Goal: Task Accomplishment & Management: Manage account settings

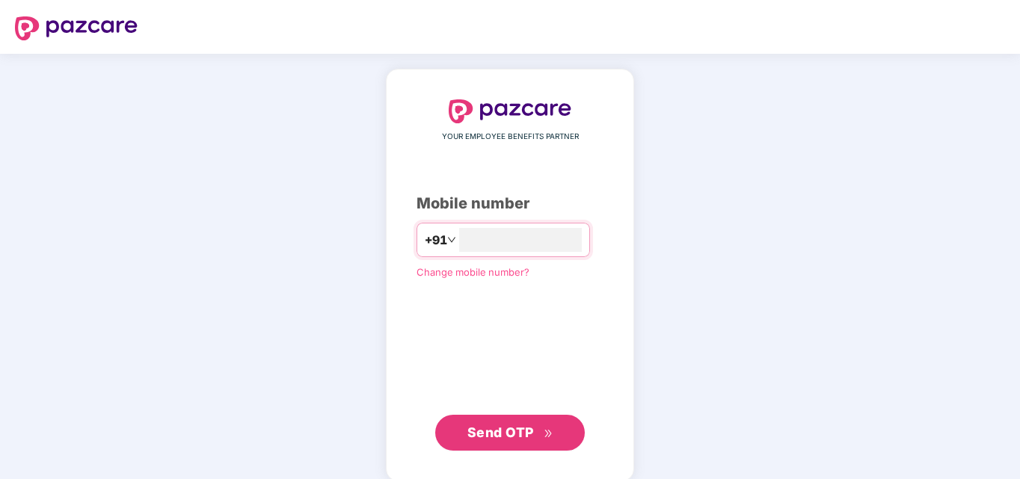
type input "**********"
click at [466, 438] on button "Send OTP" at bounding box center [510, 432] width 150 height 36
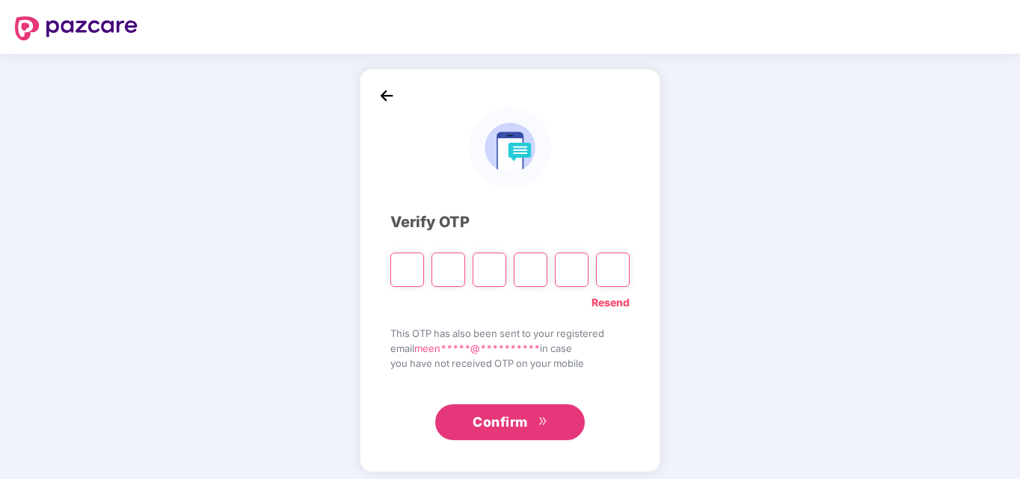
type input "*"
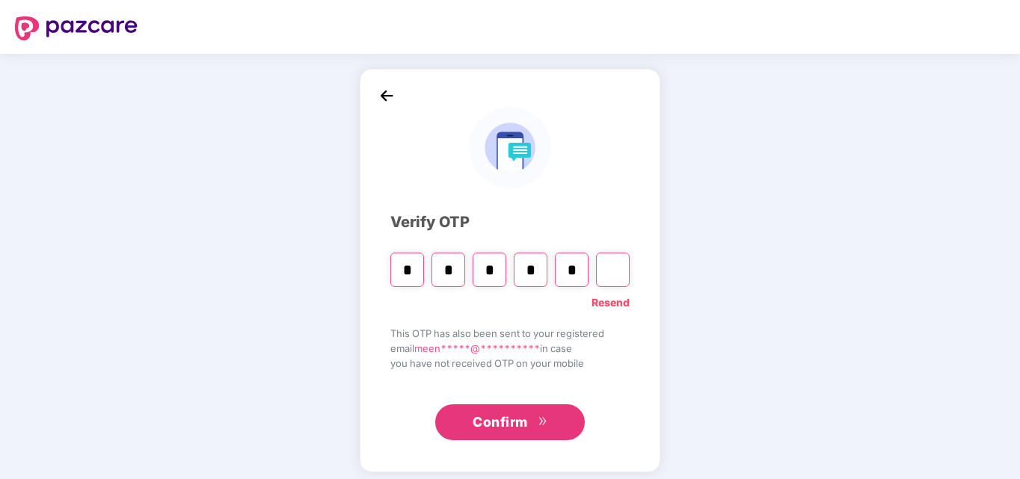
type input "*"
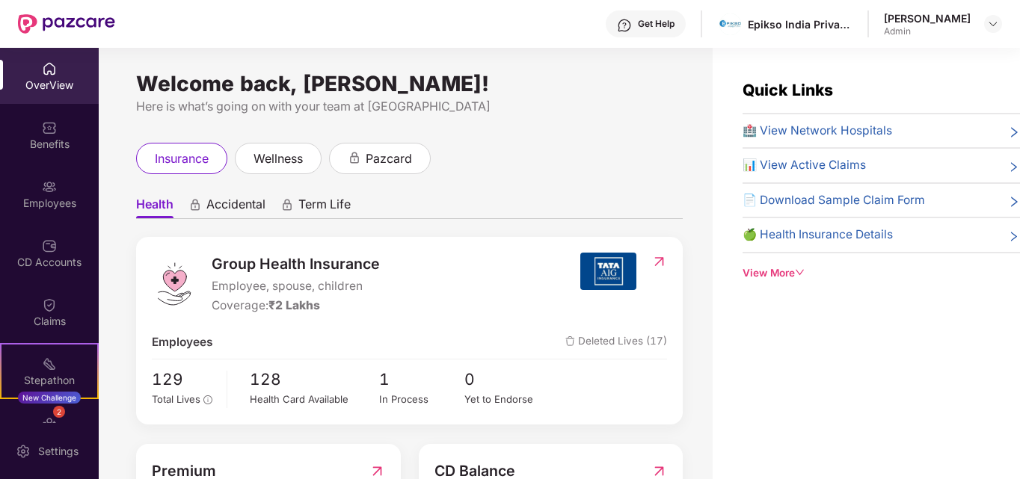
click at [1016, 447] on div "Quick Links 🏥 View Network Hospitals 📊 View Active Claims 📄 Download Sample Cla…" at bounding box center [866, 287] width 307 height 479
click at [1019, 445] on html "Get Help Epikso India Private Limited [PERSON_NAME] Admin OverView Benefits Emp…" at bounding box center [510, 239] width 1020 height 479
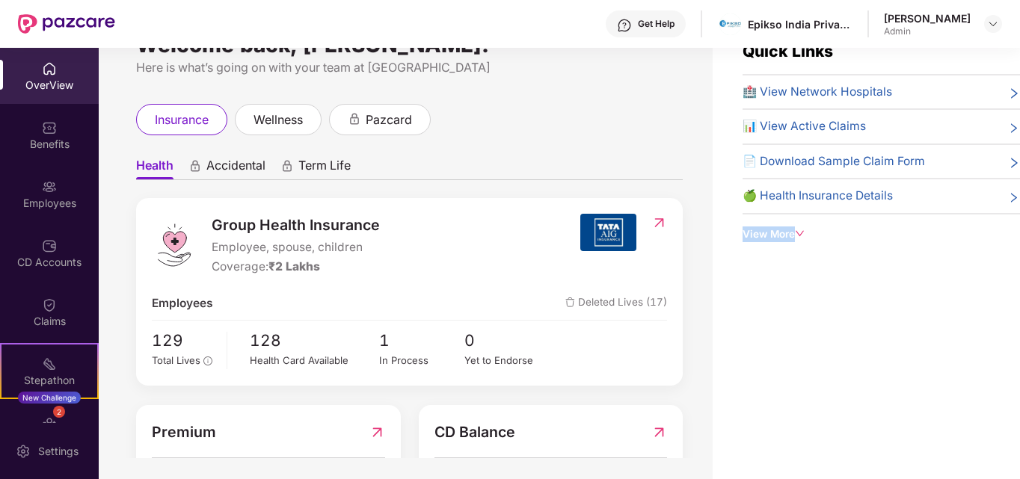
scroll to position [43, 0]
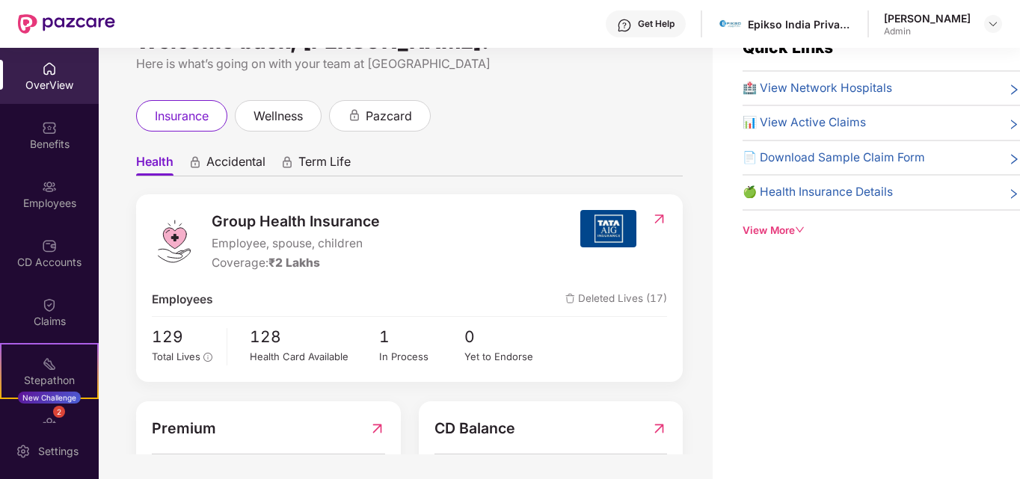
click at [593, 405] on div "CD Balance ₹52,840 Available CD Balance" at bounding box center [551, 465] width 265 height 127
click at [49, 209] on div "Employees" at bounding box center [49, 203] width 99 height 15
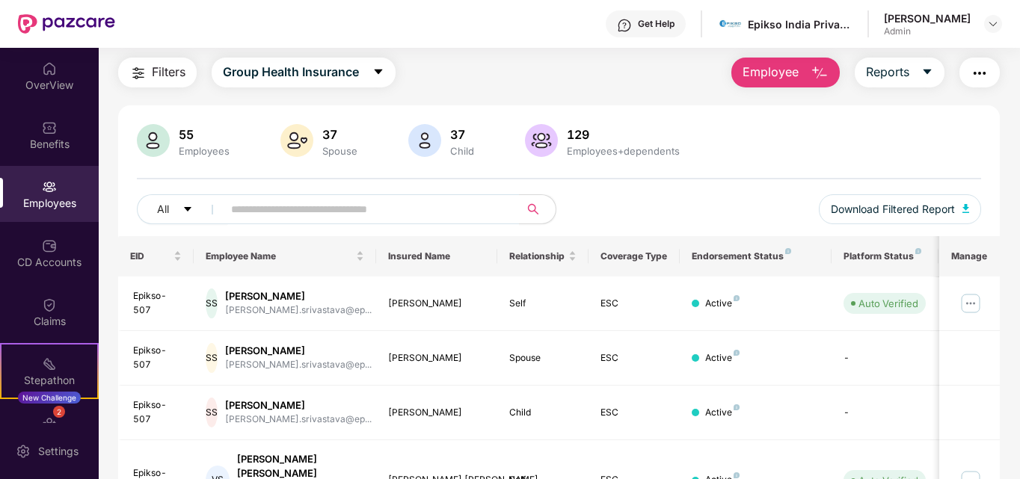
click at [790, 74] on span "Employee" at bounding box center [771, 72] width 56 height 19
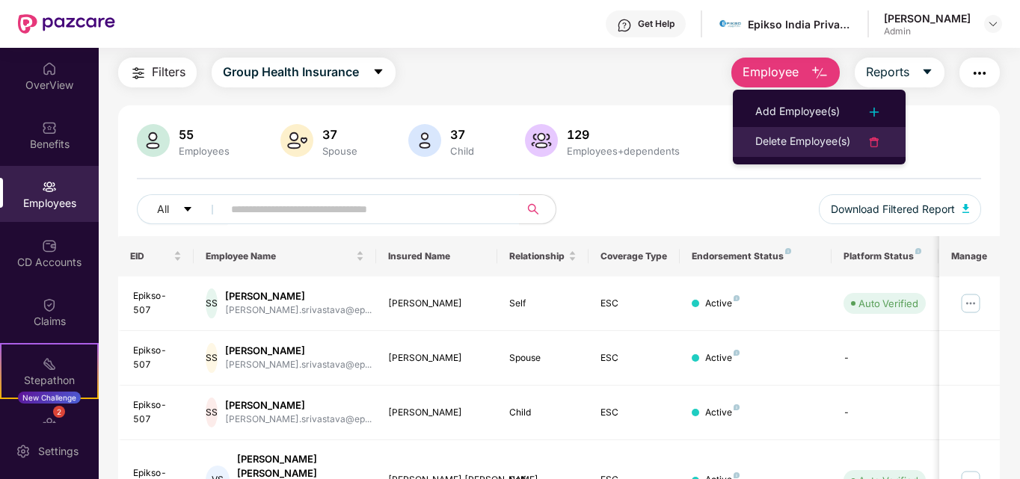
click at [787, 141] on div "Delete Employee(s)" at bounding box center [802, 142] width 95 height 18
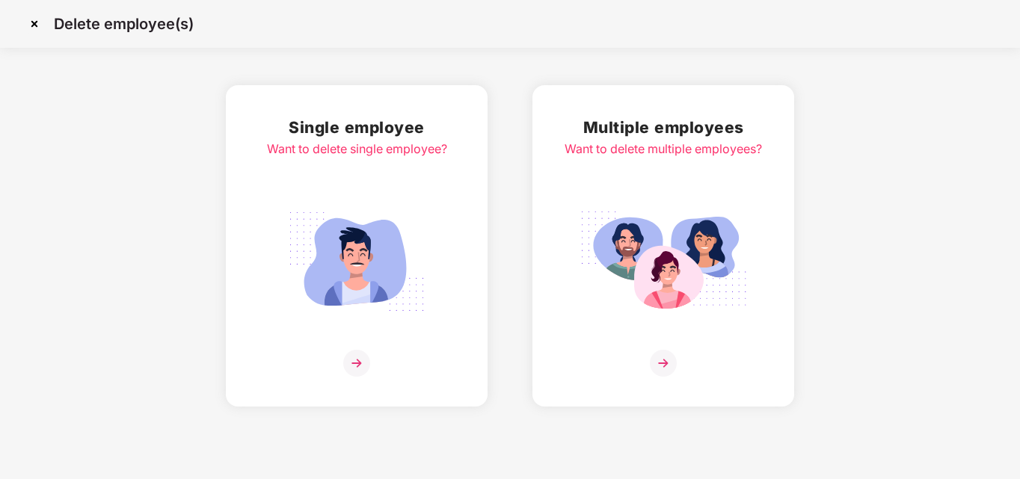
click at [354, 364] on img at bounding box center [356, 363] width 27 height 27
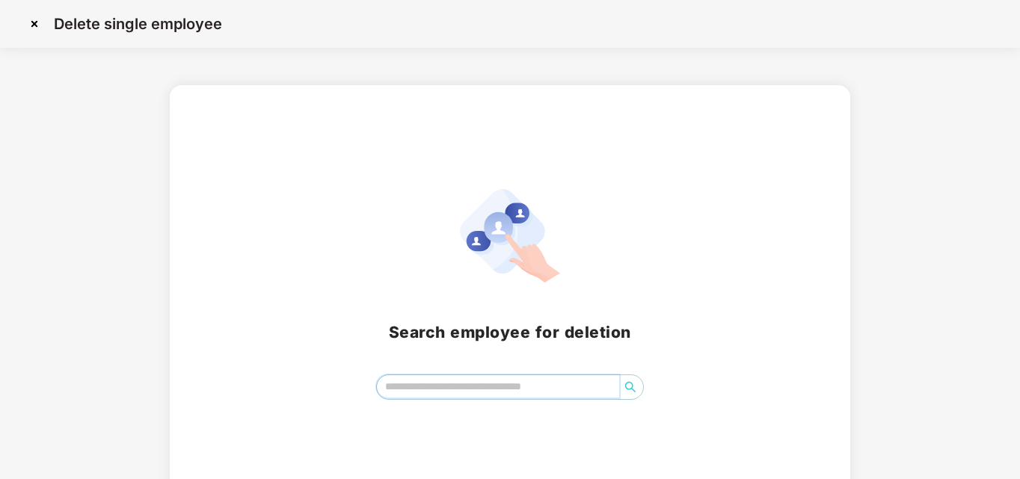
click at [390, 397] on input "search" at bounding box center [498, 386] width 243 height 22
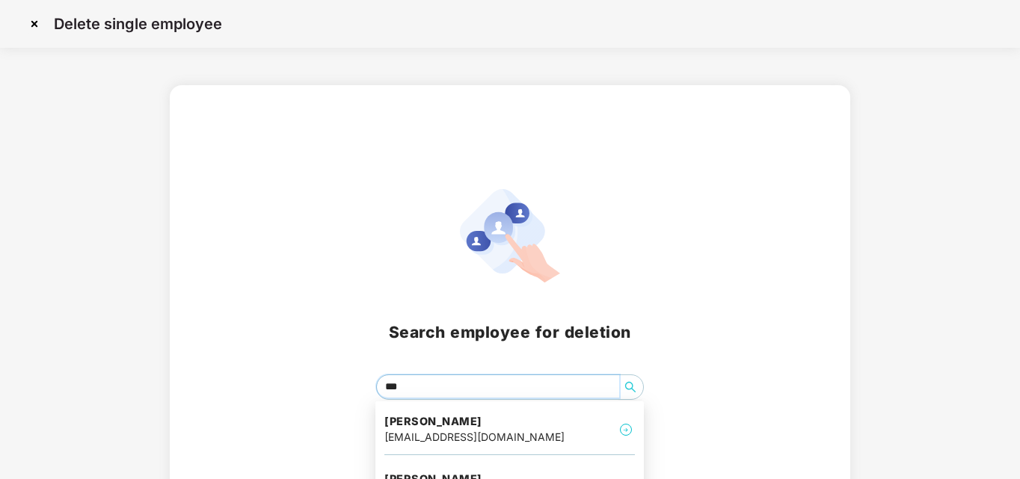
type input "****"
click at [461, 478] on h4 "[PERSON_NAME]" at bounding box center [509, 479] width 251 height 15
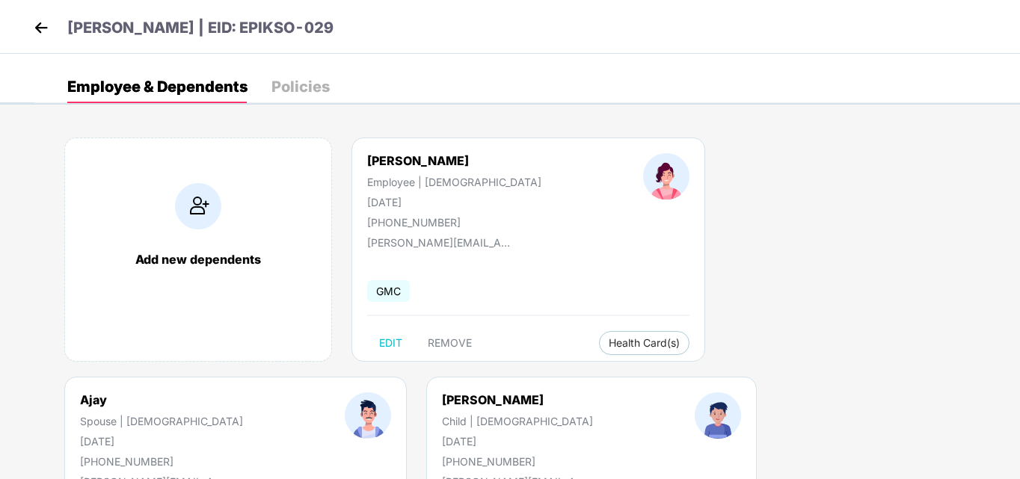
scroll to position [159, 0]
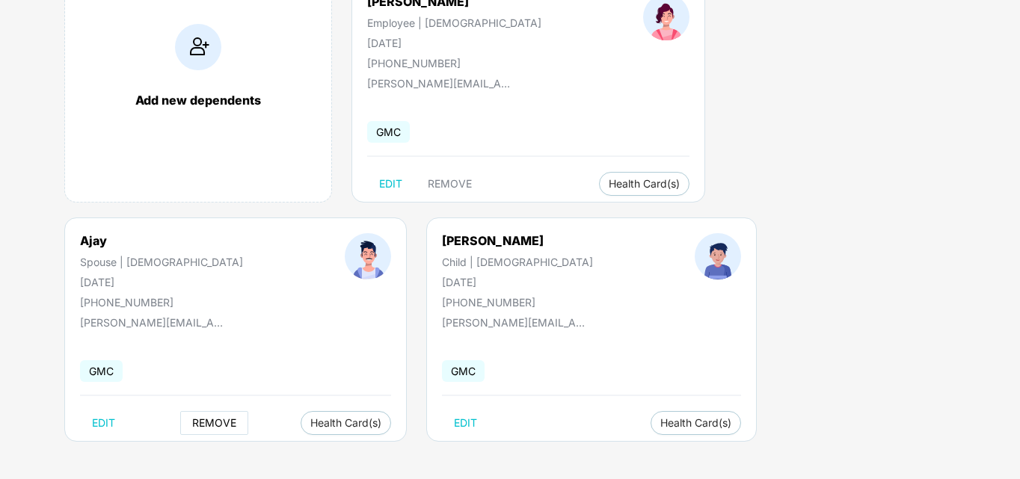
click at [236, 417] on span "REMOVE" at bounding box center [214, 423] width 44 height 12
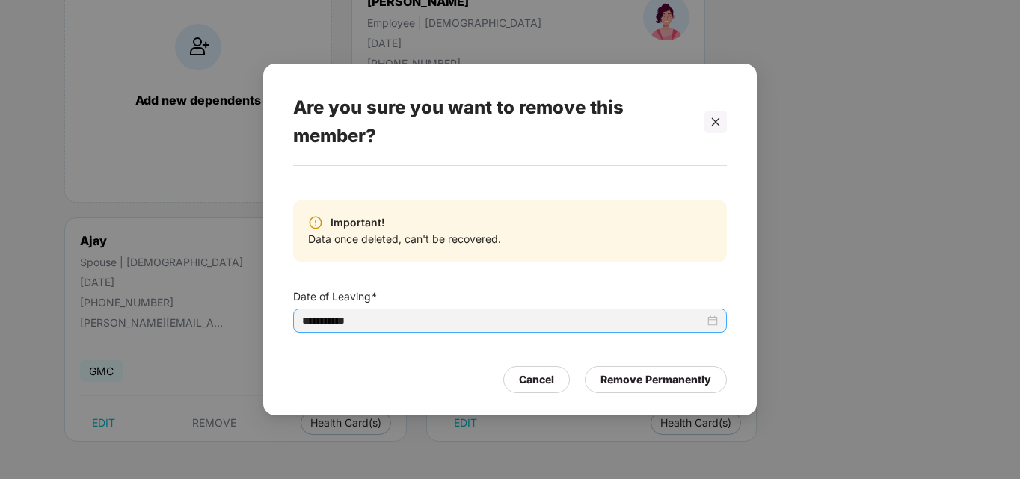
click at [713, 323] on div "**********" at bounding box center [510, 321] width 416 height 16
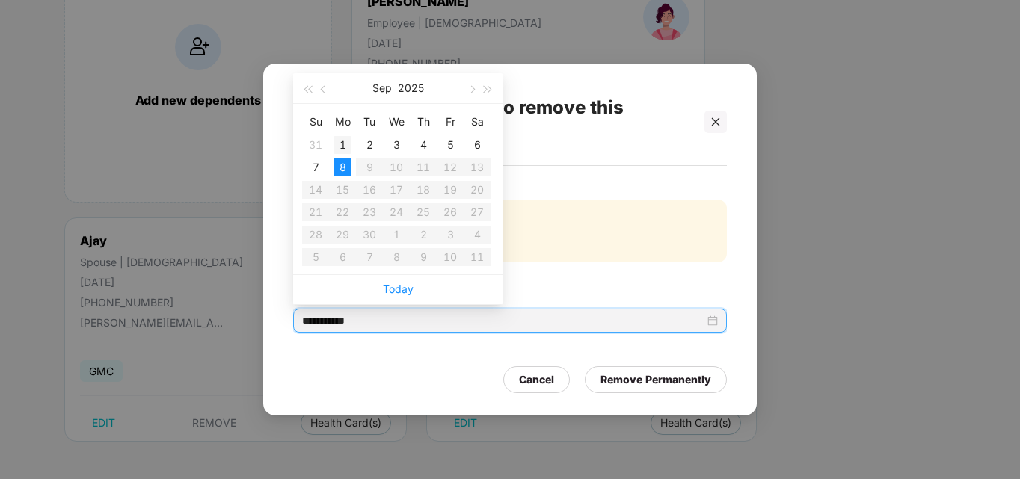
type input "**********"
click at [342, 144] on div "1" at bounding box center [343, 145] width 18 height 18
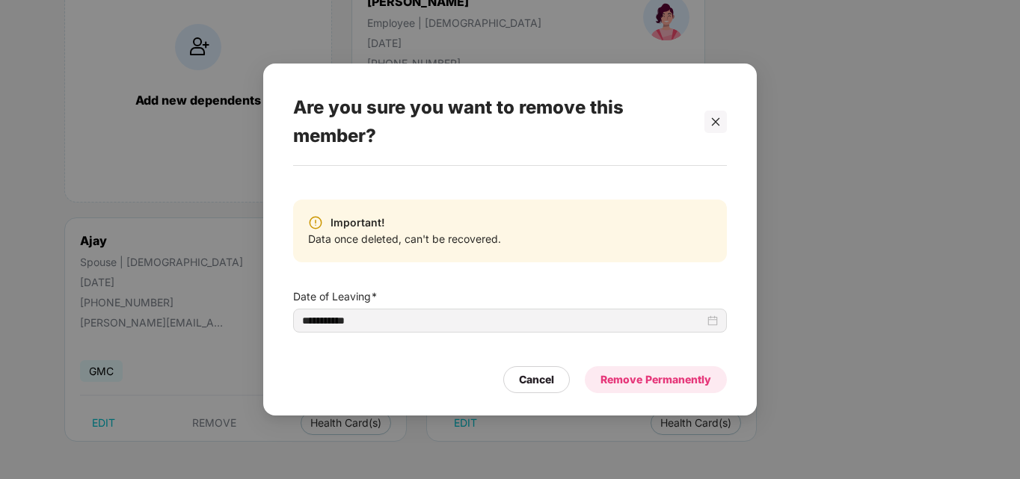
click at [624, 382] on div "Remove Permanently" at bounding box center [655, 380] width 111 height 16
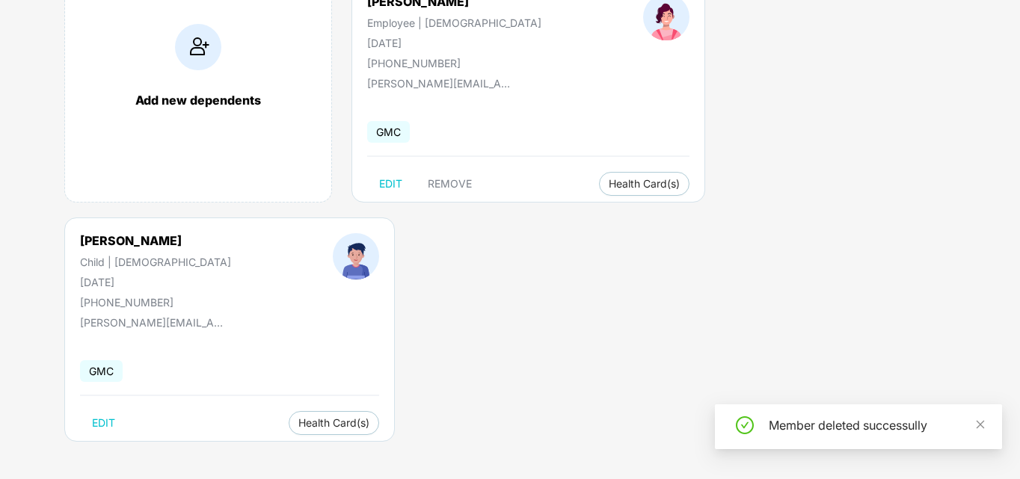
scroll to position [0, 0]
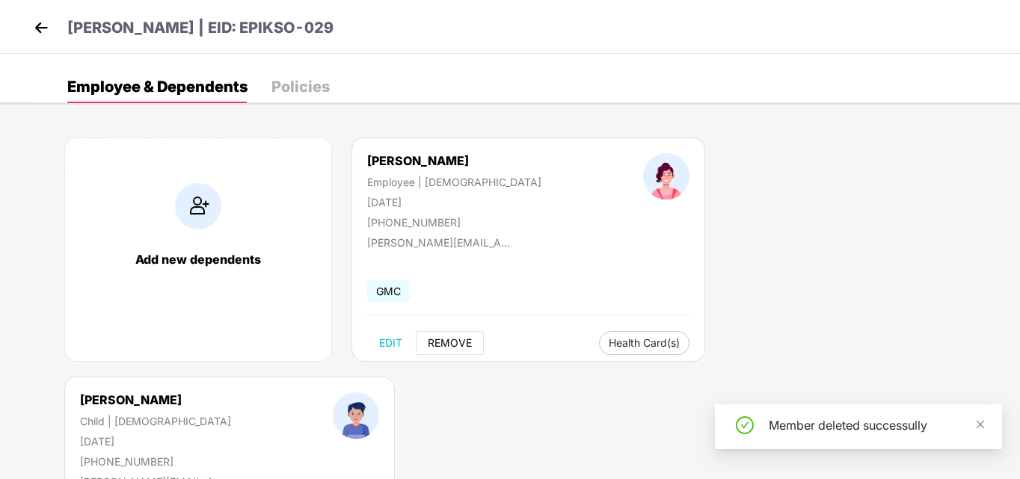
click at [464, 342] on span "REMOVE" at bounding box center [450, 343] width 44 height 12
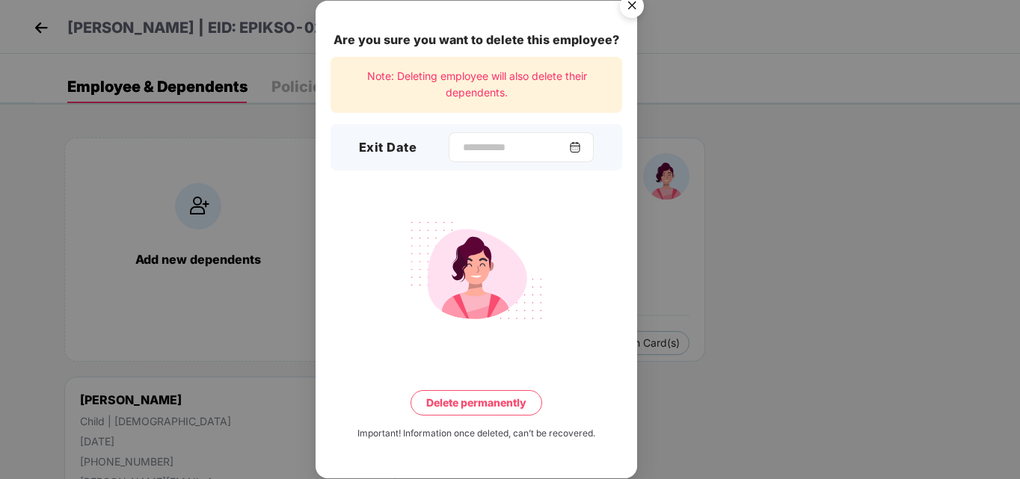
click at [581, 146] on img at bounding box center [575, 147] width 12 height 12
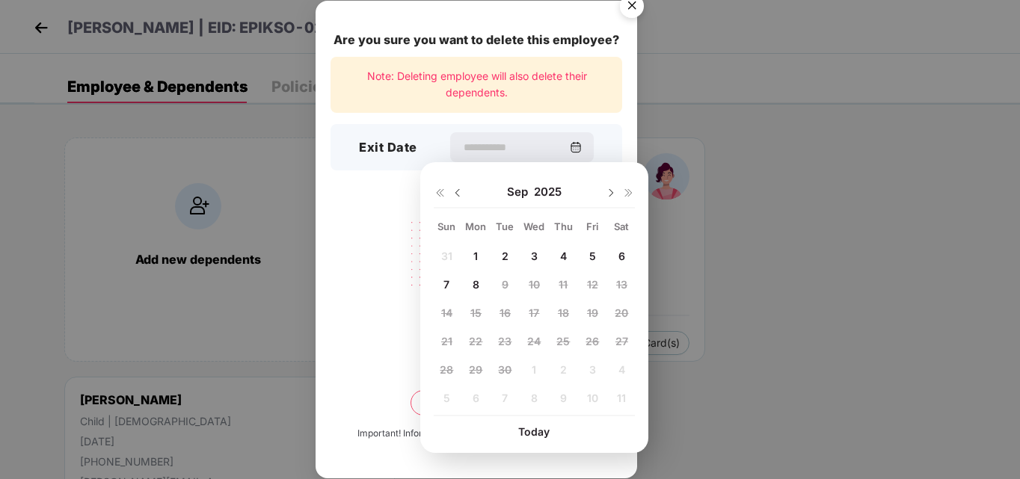
click at [477, 256] on span "1" at bounding box center [475, 256] width 4 height 13
type input "**********"
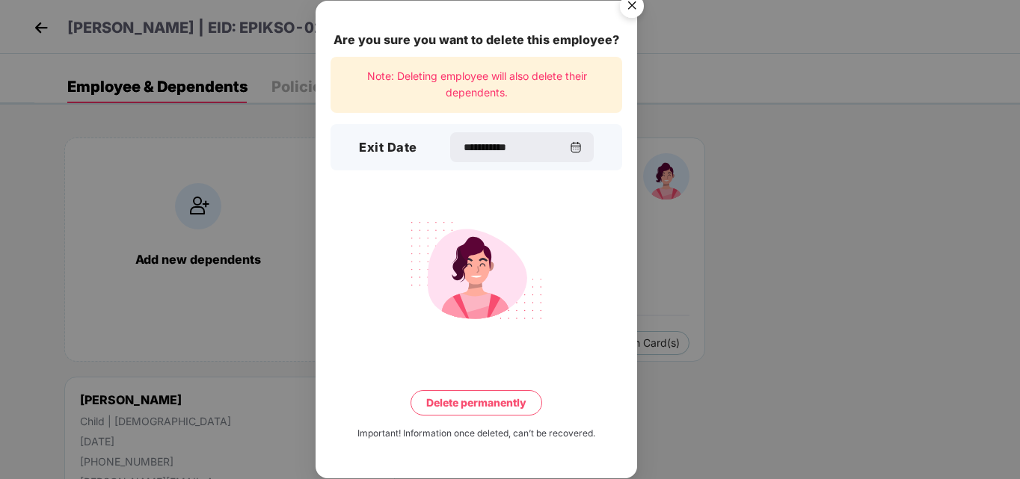
click at [467, 402] on button "Delete permanently" at bounding box center [477, 402] width 132 height 25
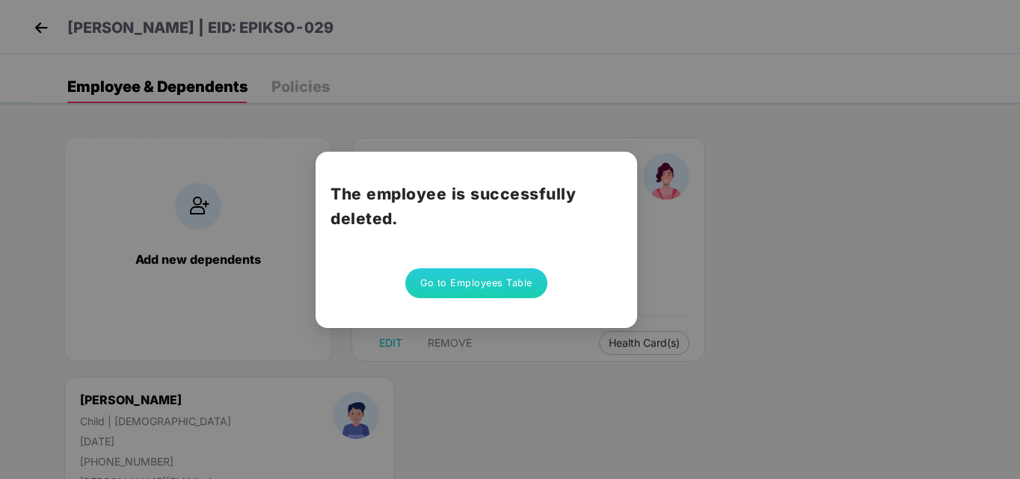
click at [541, 366] on div "The employee is successfully deleted. Go to Employees Table" at bounding box center [510, 239] width 1020 height 479
click at [702, 114] on div "The employee is successfully deleted. Go to Employees Table" at bounding box center [510, 239] width 1020 height 479
drag, startPoint x: 702, startPoint y: 114, endPoint x: 689, endPoint y: 129, distance: 20.2
click at [689, 129] on div "The employee is successfully deleted. Go to Employees Table" at bounding box center [510, 239] width 1020 height 479
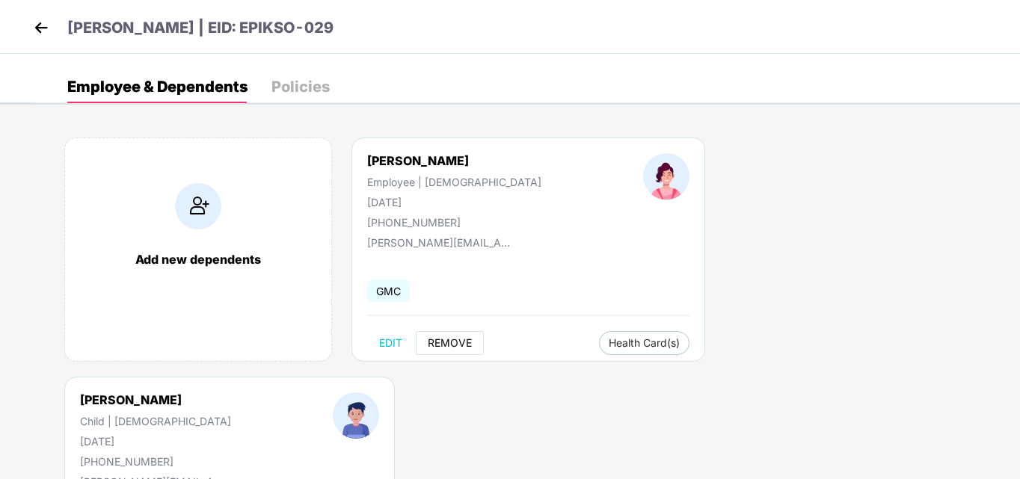
click at [458, 351] on button "REMOVE" at bounding box center [450, 343] width 68 height 24
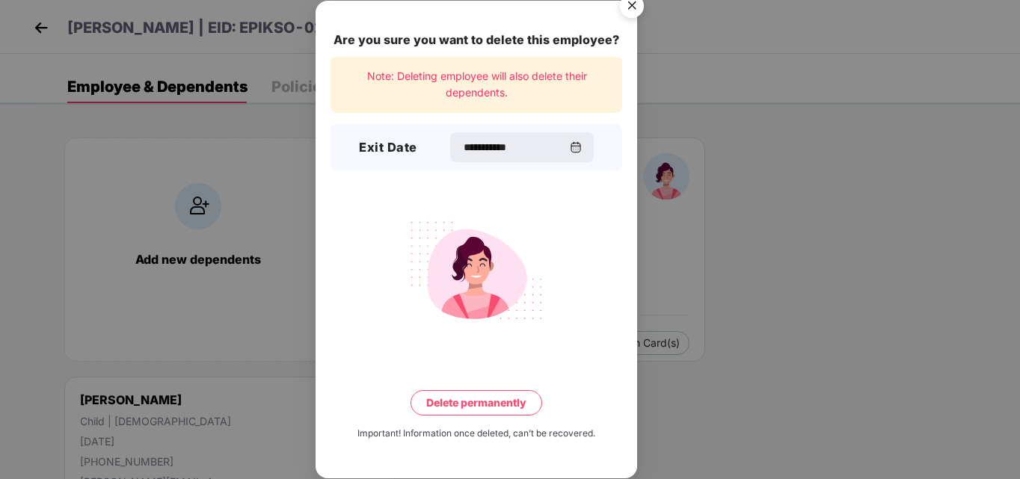
click at [467, 409] on button "Delete permanently" at bounding box center [477, 402] width 132 height 25
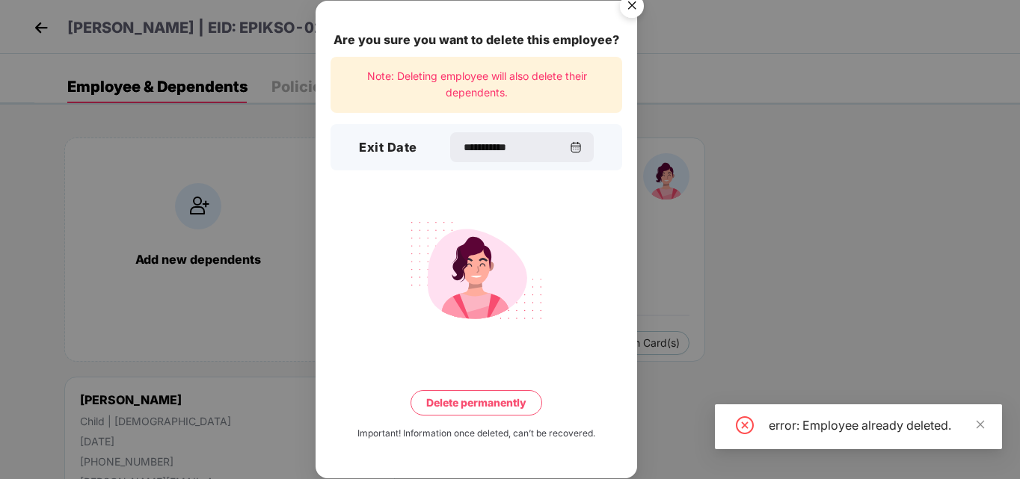
click at [630, 10] on img "Close" at bounding box center [632, 8] width 42 height 42
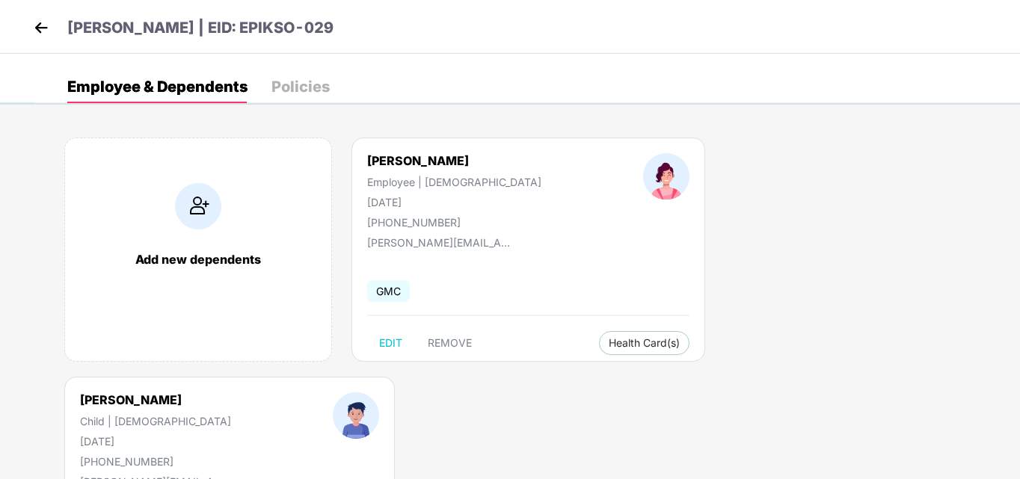
click at [43, 26] on img at bounding box center [41, 27] width 22 height 22
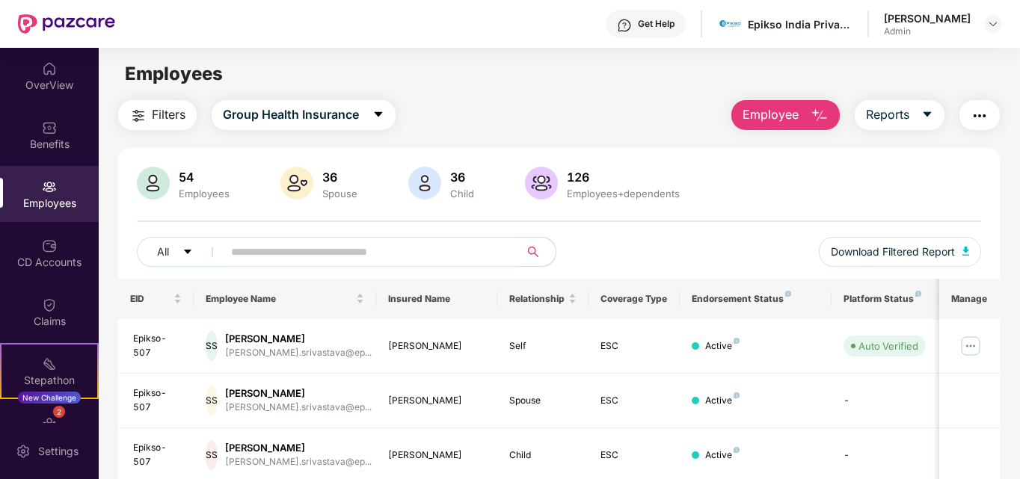
click at [42, 179] on img at bounding box center [49, 186] width 15 height 15
click at [443, 248] on input "text" at bounding box center [365, 252] width 268 height 22
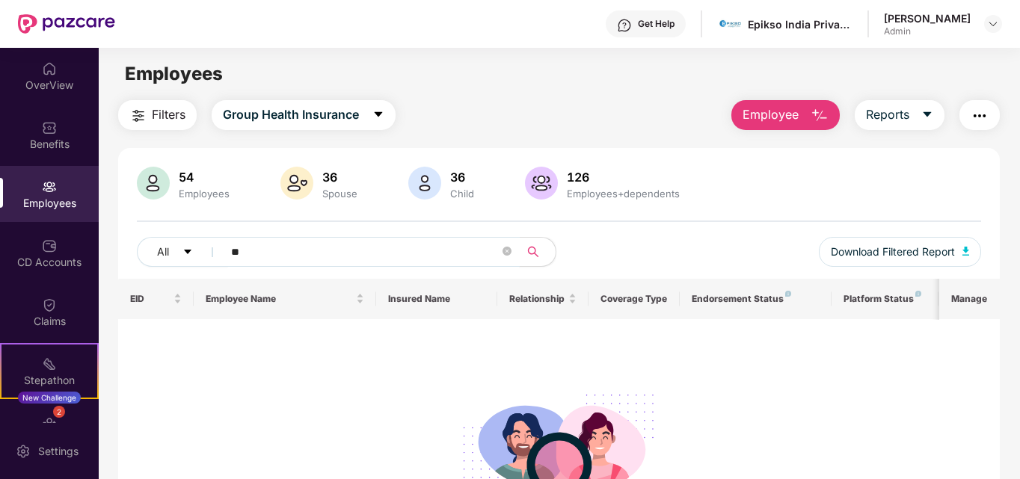
type input "*"
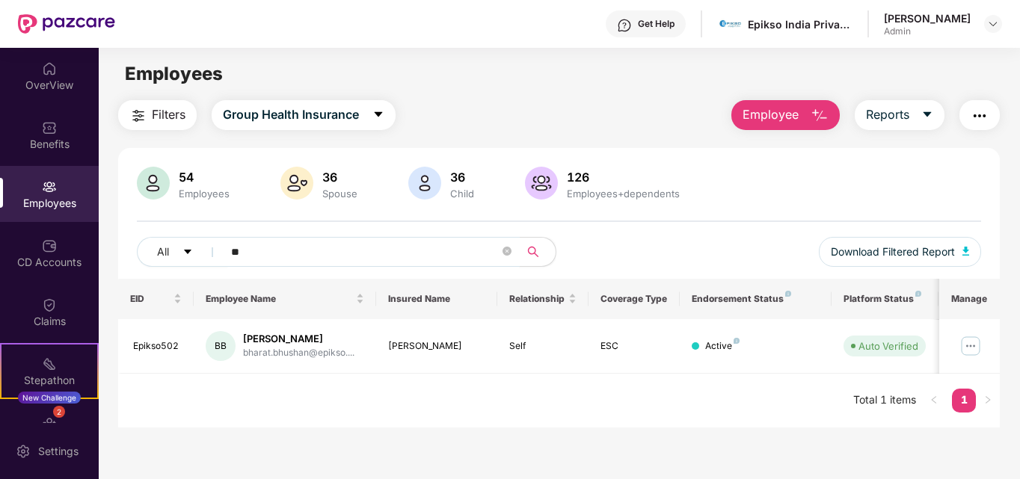
type input "*"
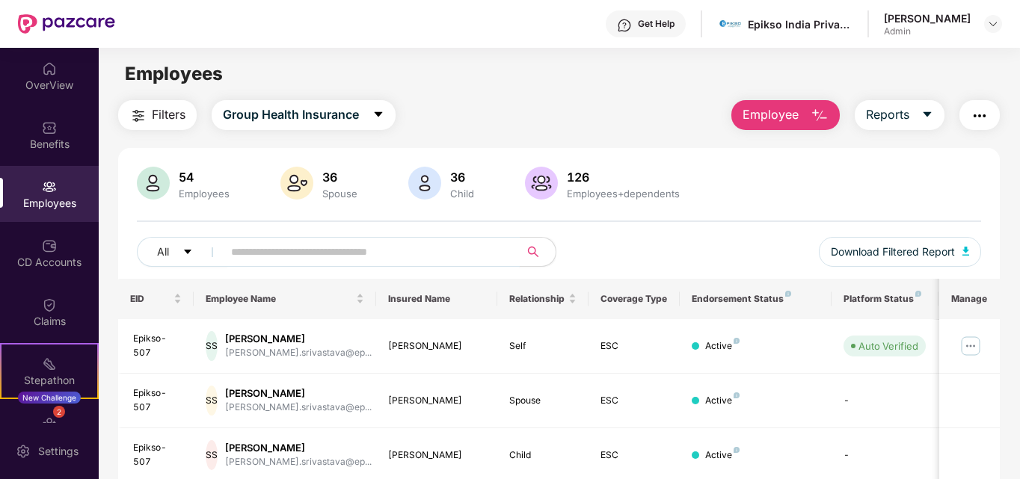
click at [459, 247] on input "text" at bounding box center [365, 252] width 268 height 22
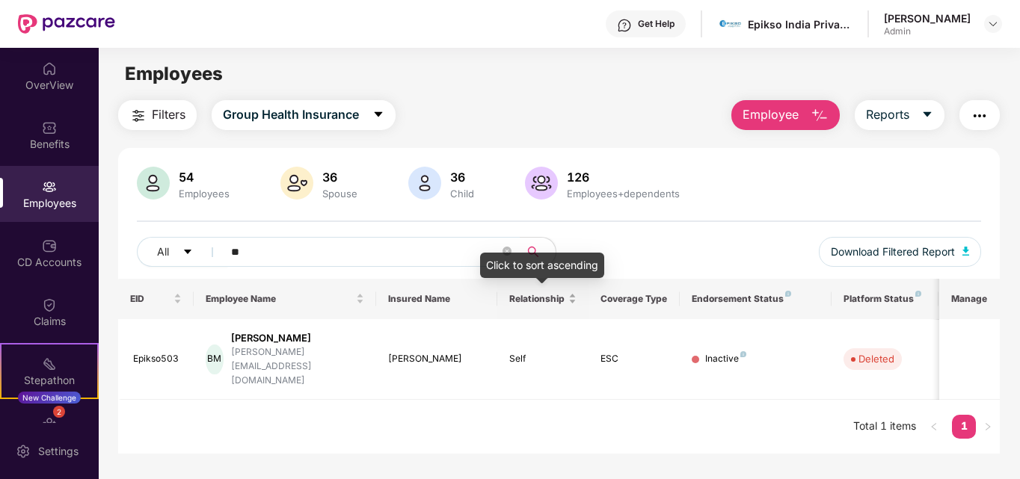
type input "*"
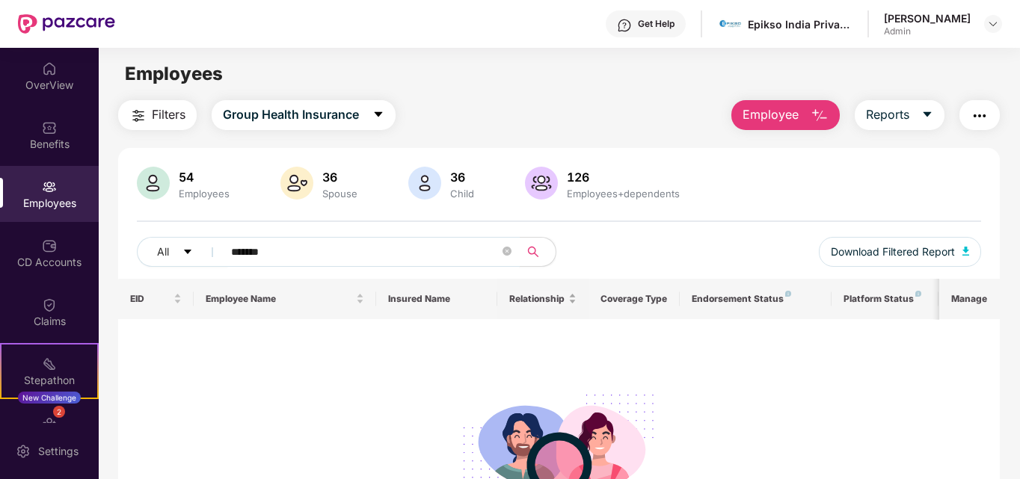
type input "*****"
